Goal: Task Accomplishment & Management: Manage account settings

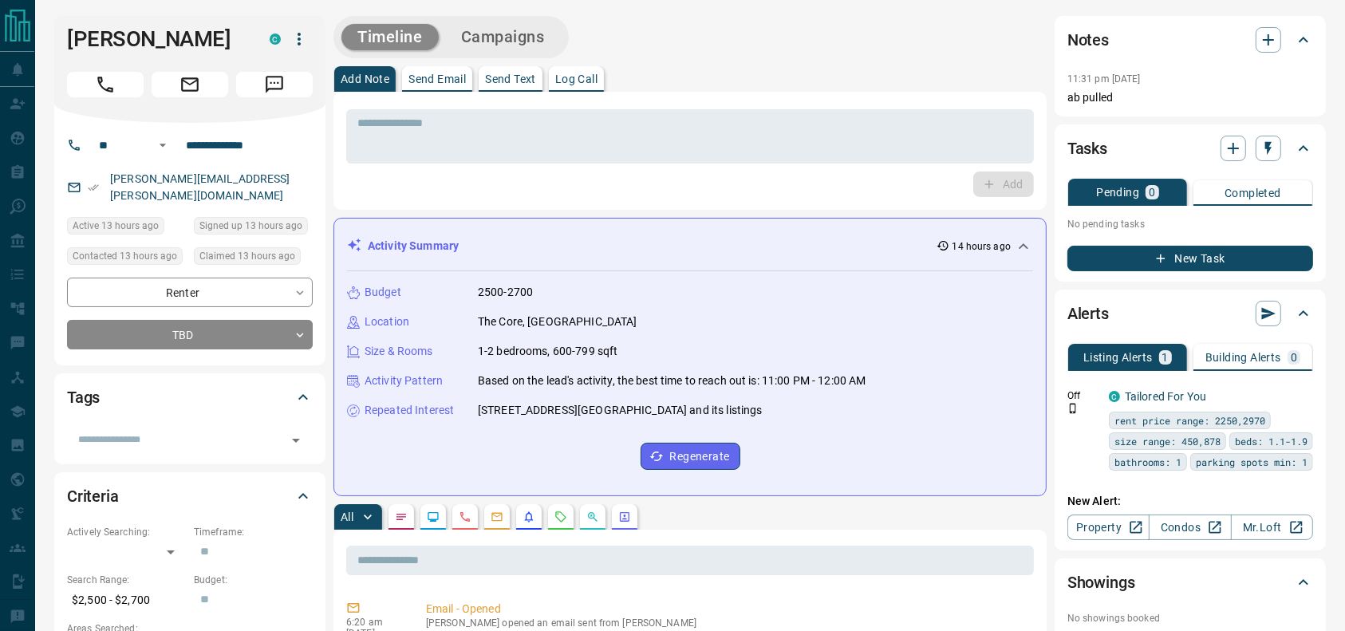
click at [936, 54] on div "Timeline Campaigns" at bounding box center [689, 37] width 713 height 42
click at [73, 122] on div "[PERSON_NAME] C" at bounding box center [189, 69] width 271 height 107
click at [81, 122] on div "[PERSON_NAME] C" at bounding box center [189, 69] width 271 height 107
click at [95, 97] on button "Call" at bounding box center [105, 85] width 77 height 26
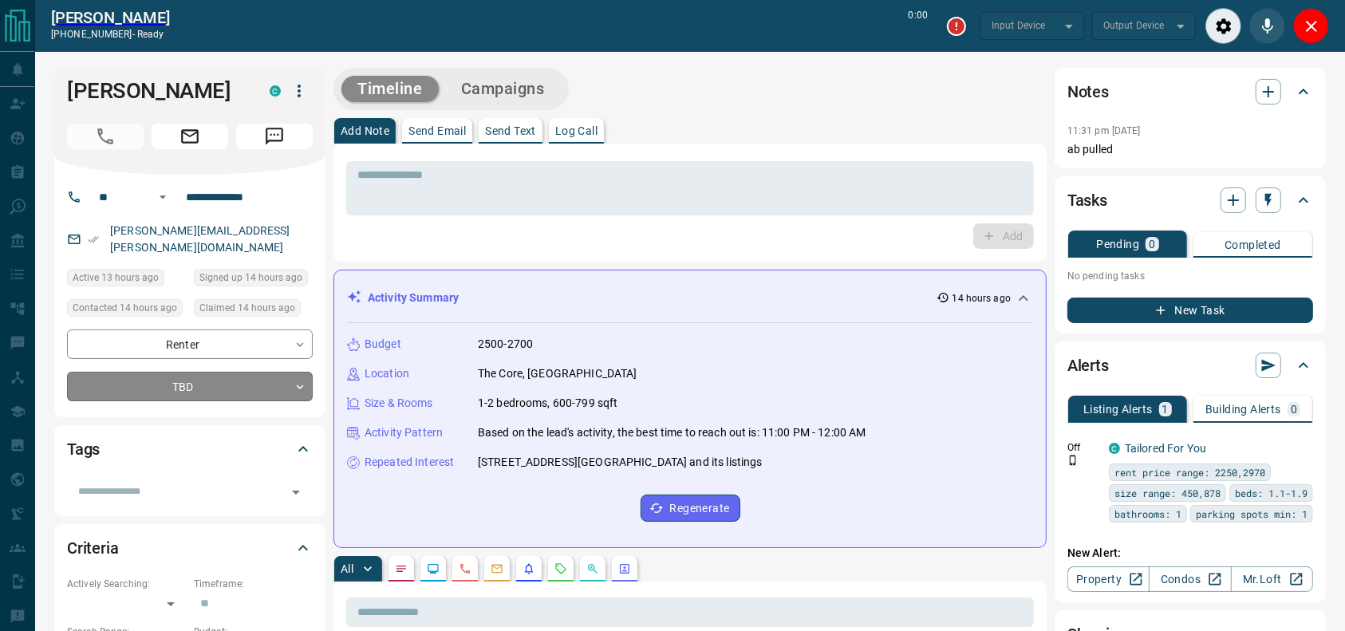
type input "*******"
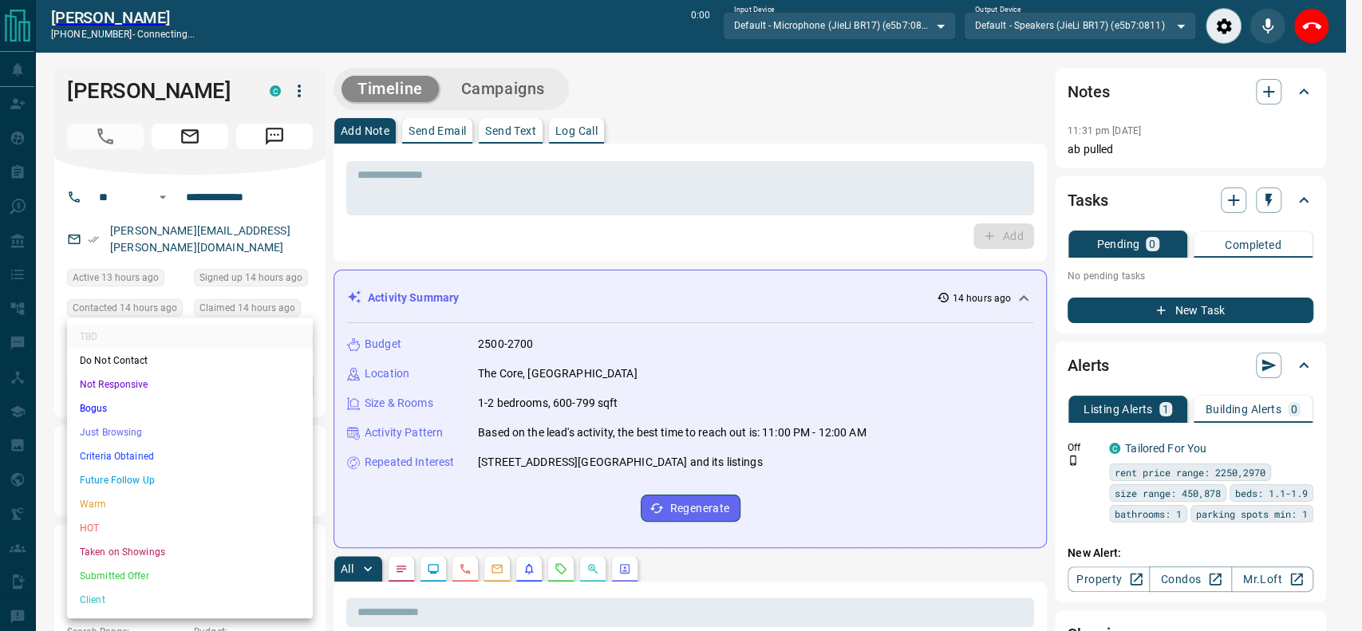
click at [162, 435] on li "Just Browsing" at bounding box center [190, 432] width 246 height 24
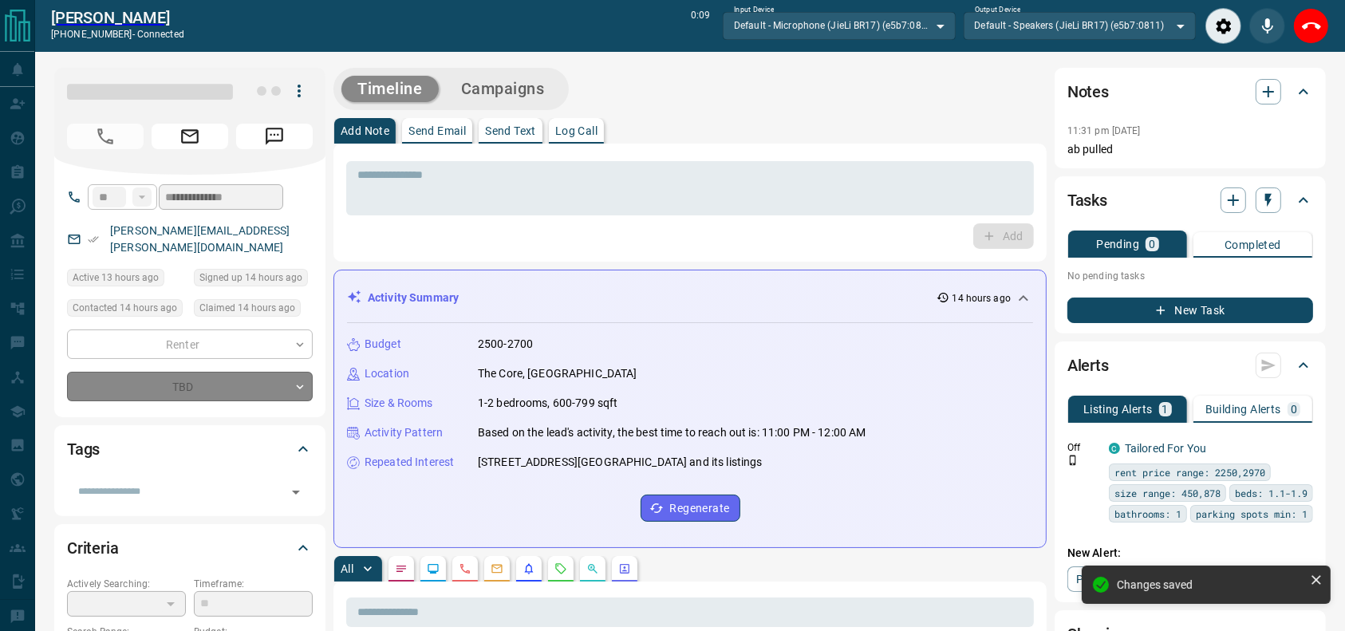
type input "*"
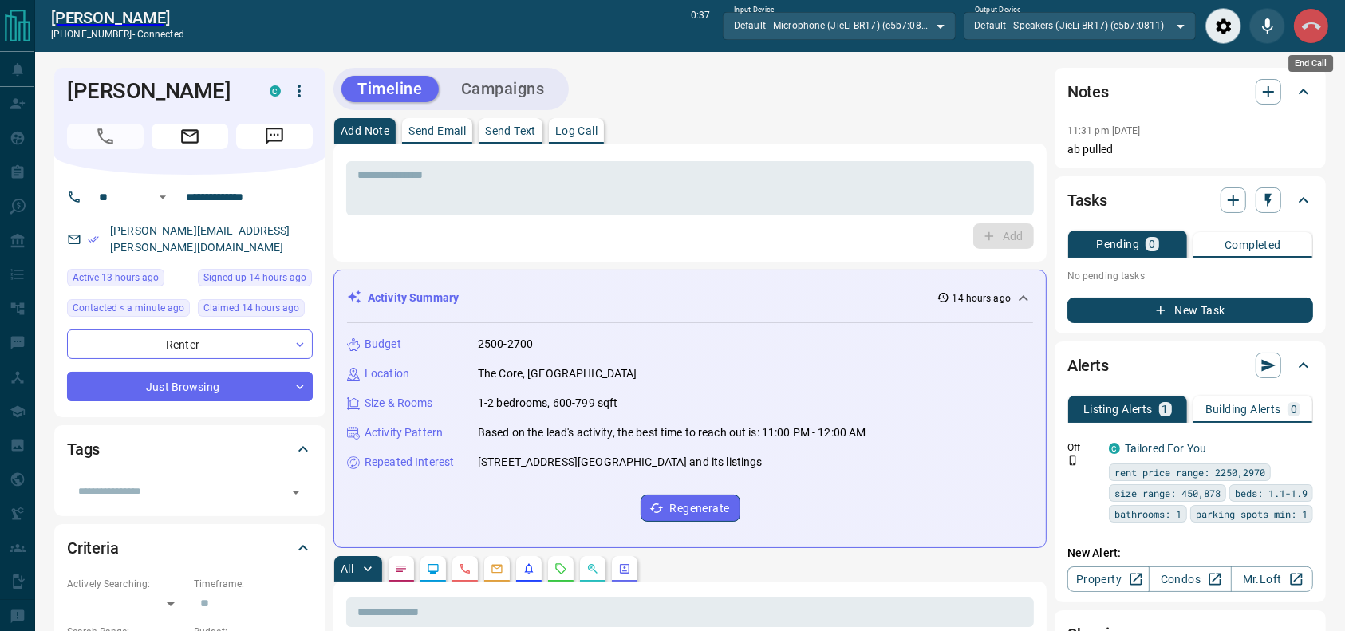
click at [1312, 37] on button "End Call" at bounding box center [1311, 26] width 36 height 36
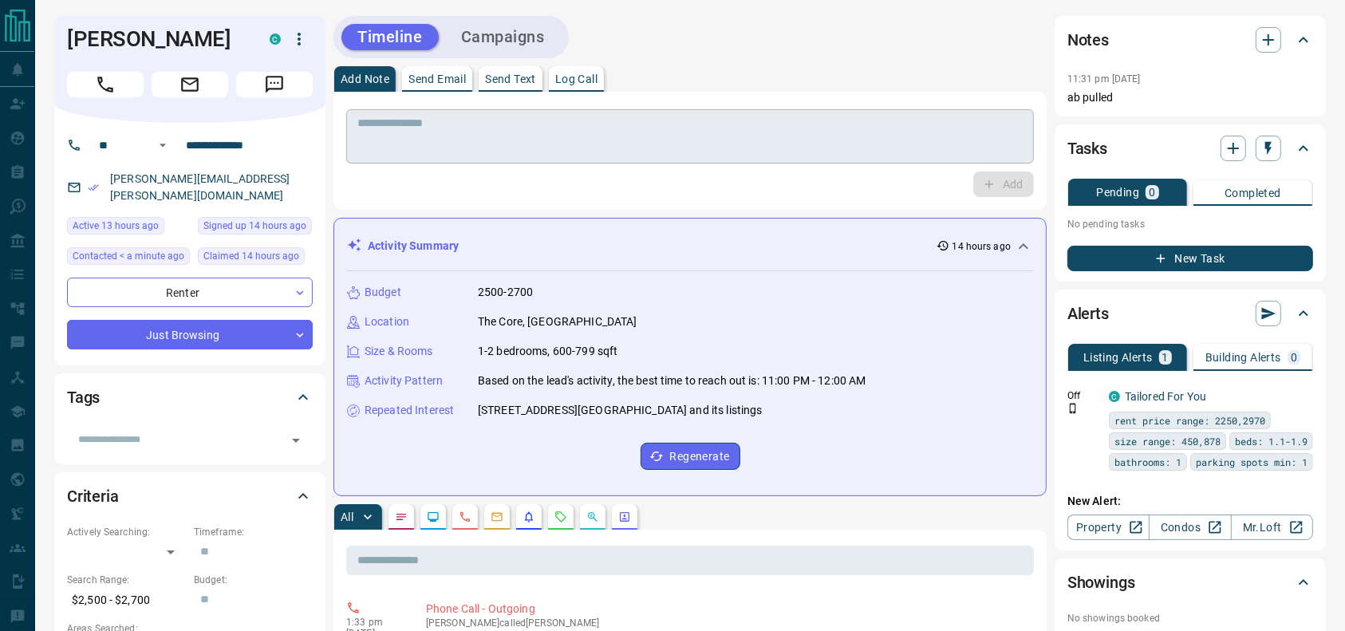
drag, startPoint x: 688, startPoint y: 172, endPoint x: 683, endPoint y: 163, distance: 11.1
click at [686, 172] on div "Add" at bounding box center [690, 185] width 688 height 26
click at [682, 143] on textarea at bounding box center [689, 136] width 665 height 41
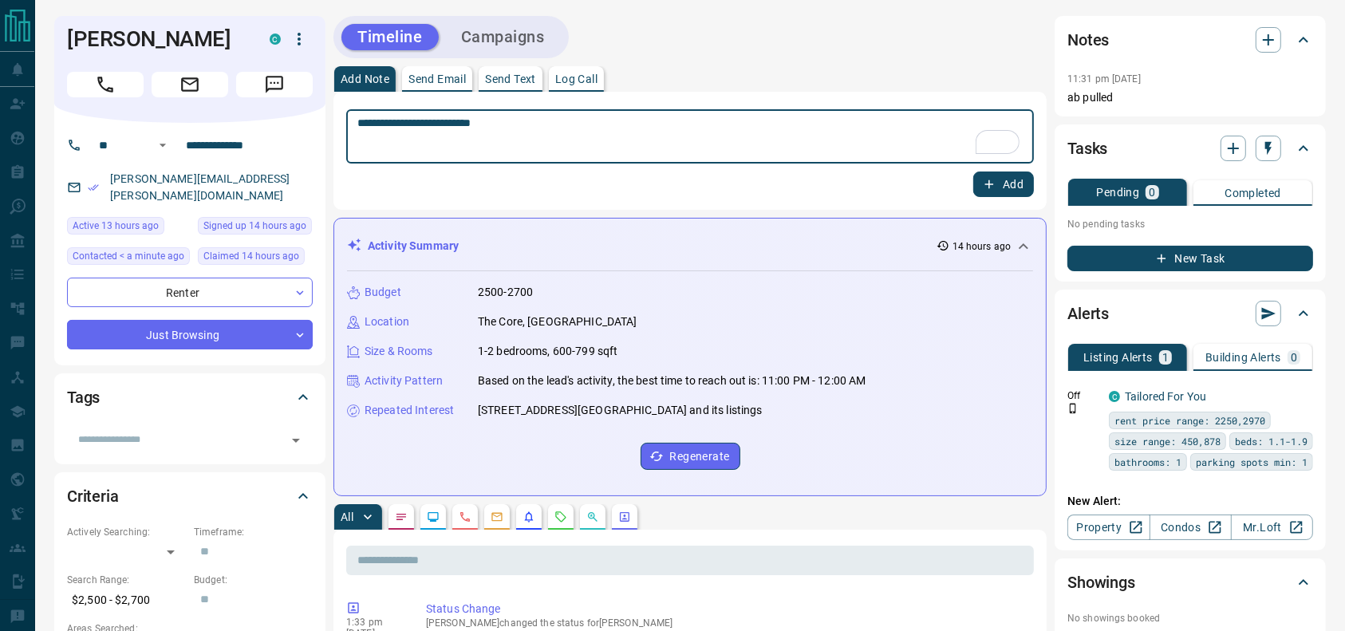
type textarea "**********"
click at [1002, 207] on div "**********" at bounding box center [689, 151] width 713 height 118
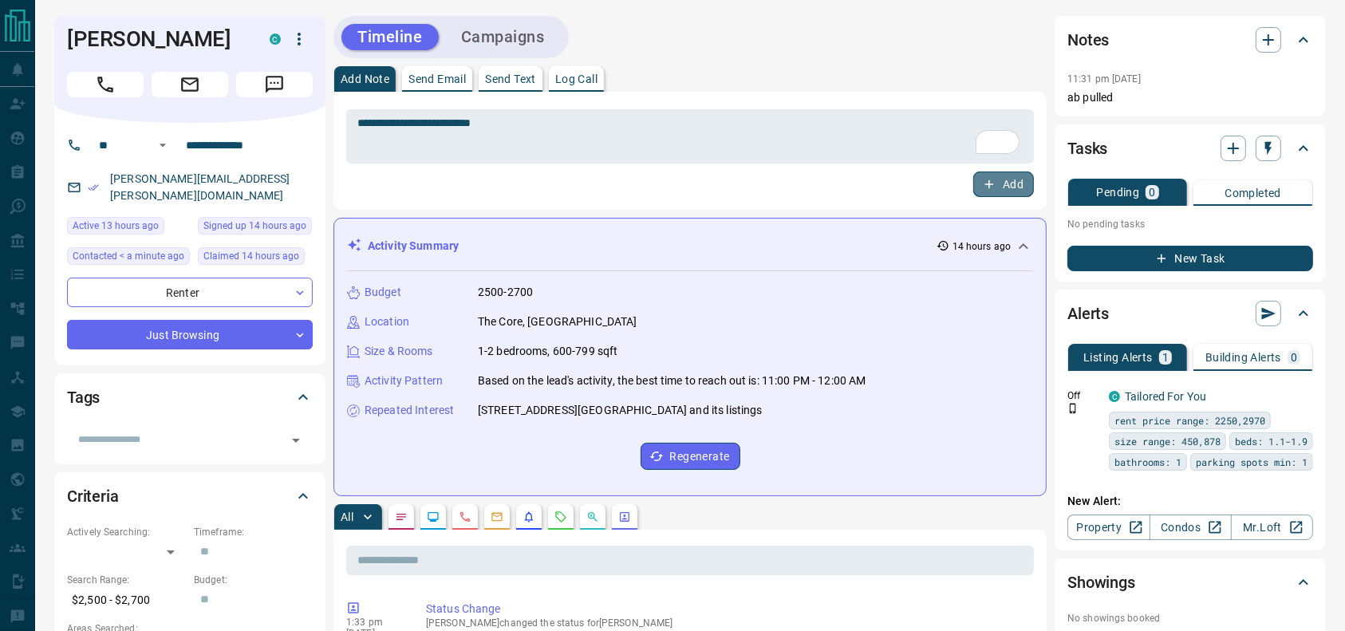
click at [1004, 192] on button "Add" at bounding box center [1003, 185] width 61 height 26
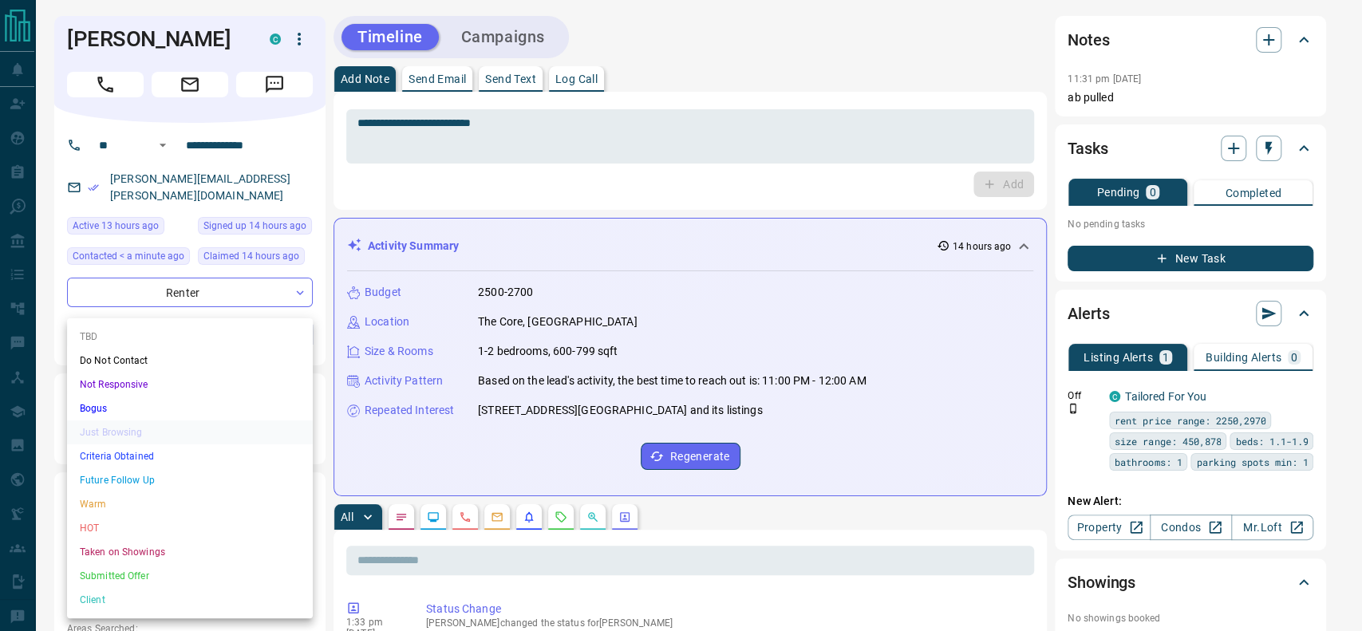
click at [151, 468] on li "Future Follow Up" at bounding box center [190, 480] width 246 height 24
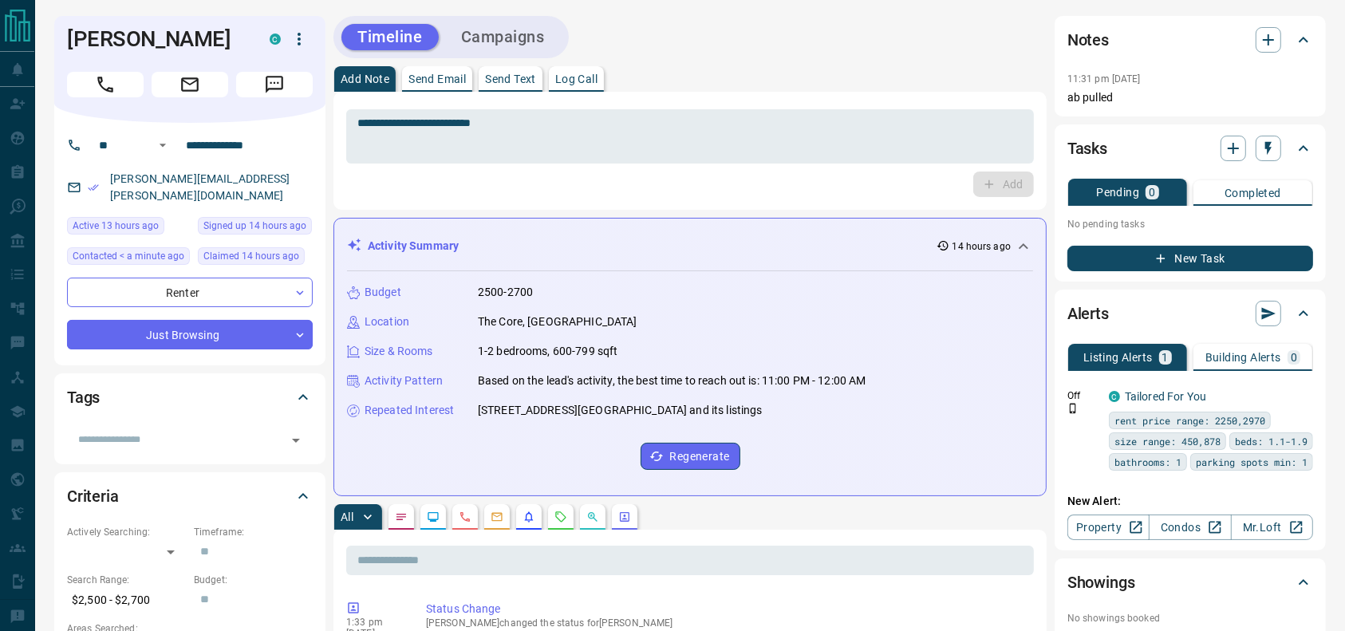
drag, startPoint x: 151, startPoint y: 469, endPoint x: 145, endPoint y: 483, distance: 15.4
click at [145, 483] on ul "TBD Do Not Contact Not Responsive Bogus Just Browsing Criteria Obtained Future …" at bounding box center [190, 419] width 184 height 168
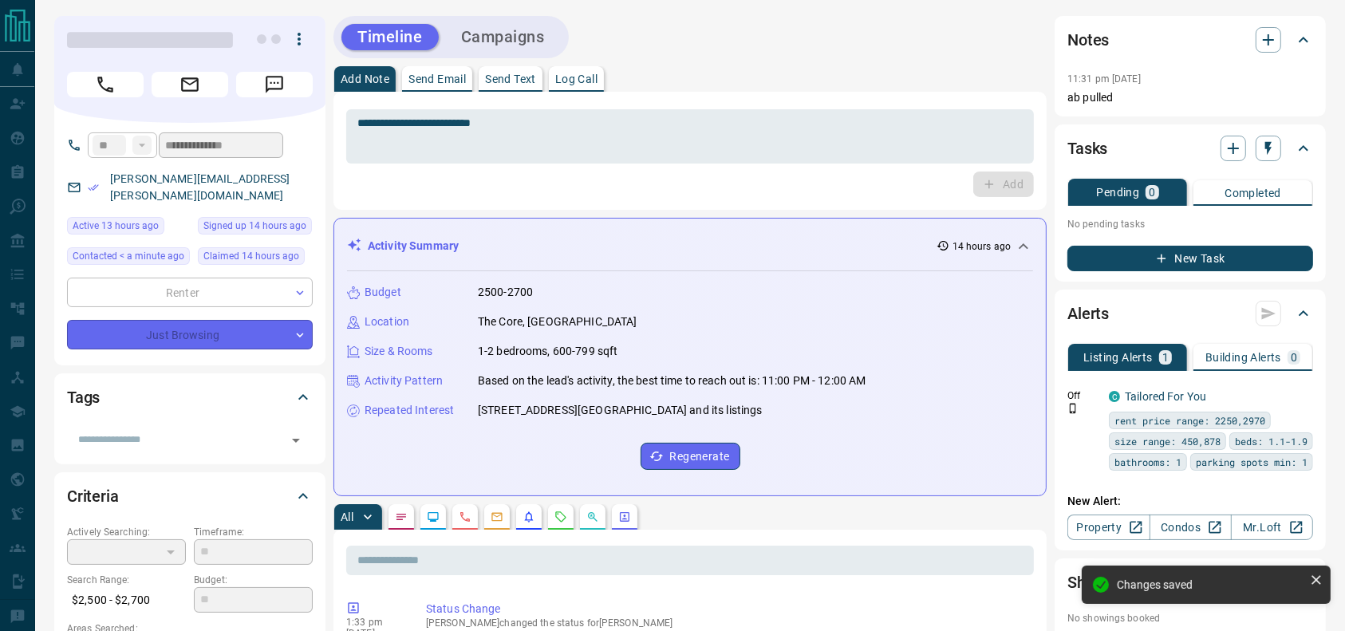
type input "*"
